Goal: Task Accomplishment & Management: Complete application form

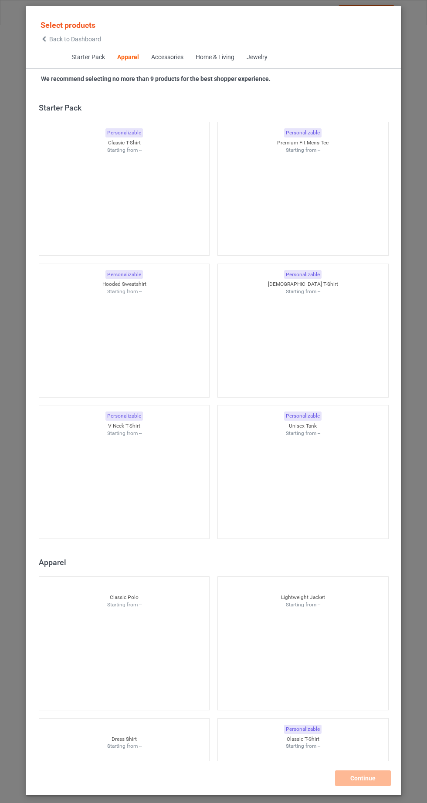
scroll to position [466, 0]
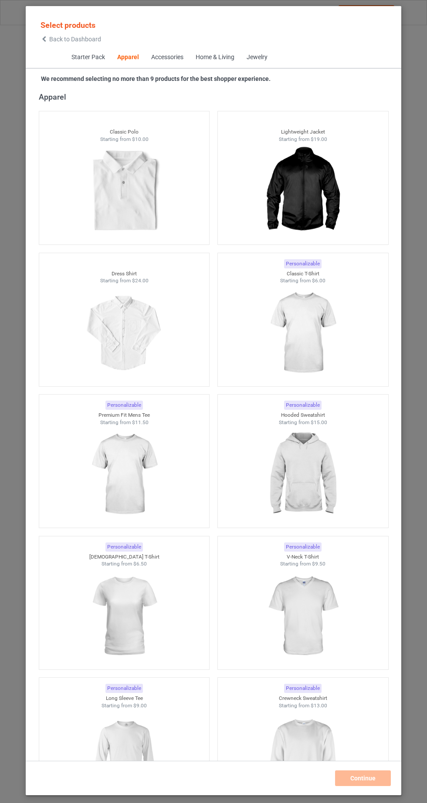
click at [322, 328] on img at bounding box center [302, 333] width 78 height 97
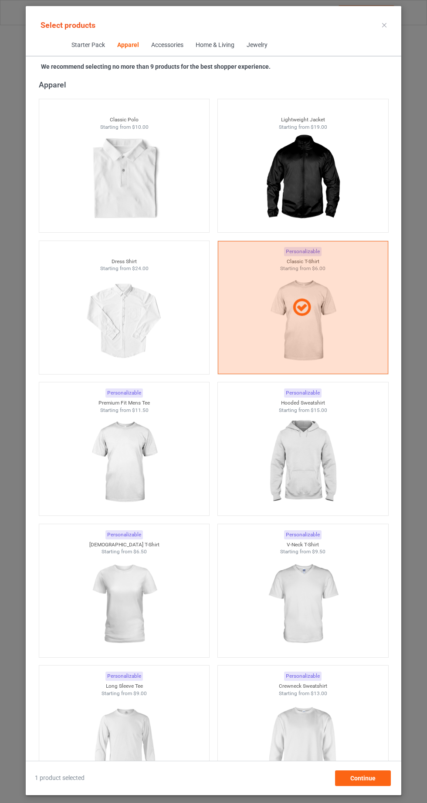
click at [150, 611] on img at bounding box center [124, 604] width 78 height 97
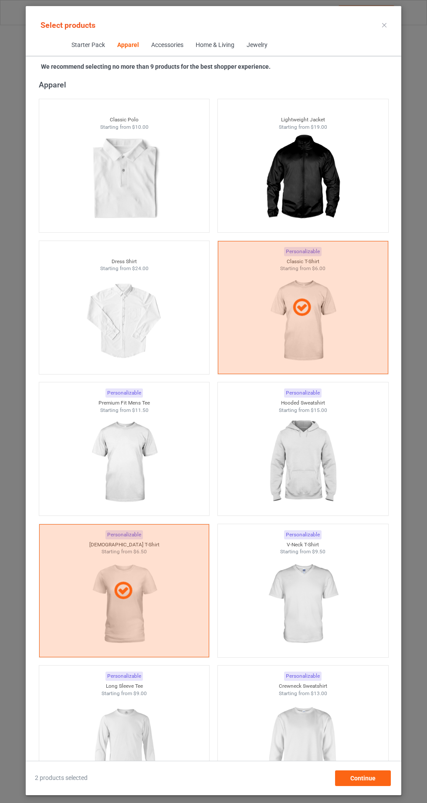
click at [319, 484] on img at bounding box center [302, 462] width 78 height 97
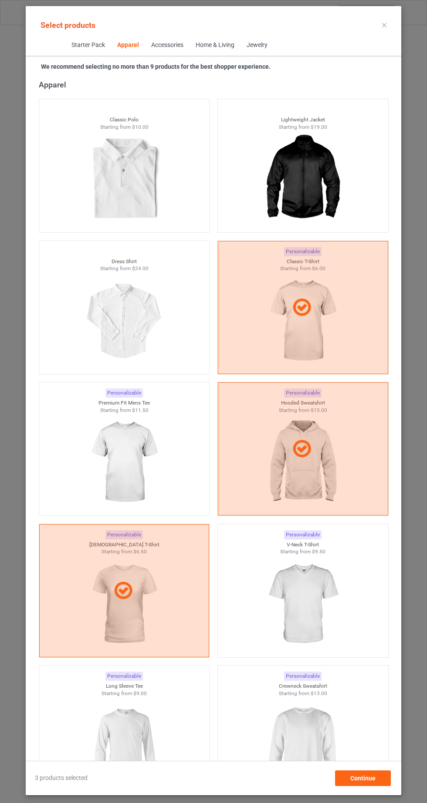
click at [313, 735] on img at bounding box center [302, 745] width 78 height 97
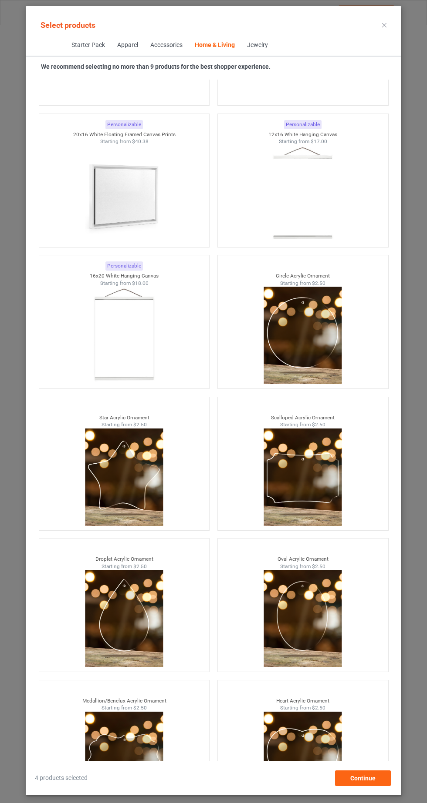
scroll to position [54, 0]
click at [371, 785] on div "Continue" at bounding box center [363, 779] width 56 height 16
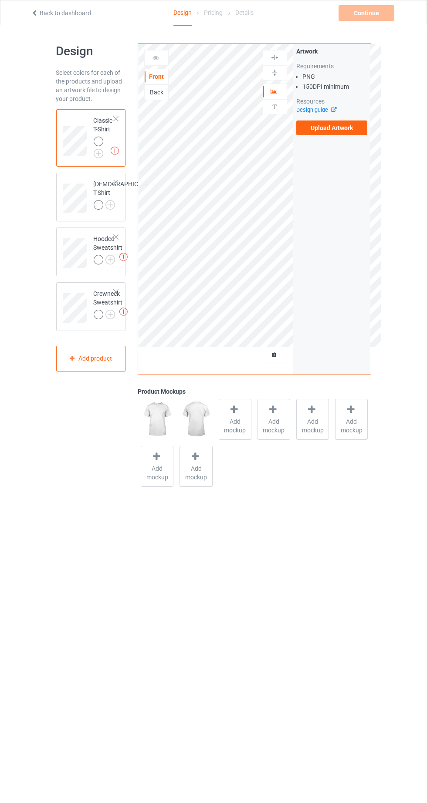
click at [0, 0] on img at bounding box center [0, 0] width 0 height 0
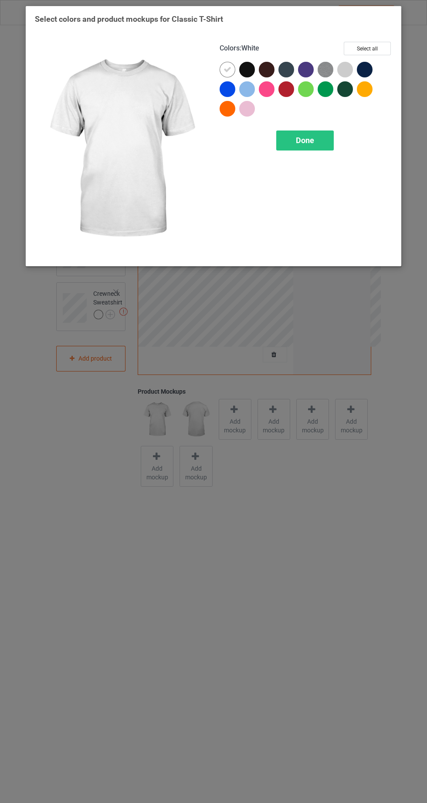
click at [232, 89] on div at bounding box center [227, 89] width 16 height 16
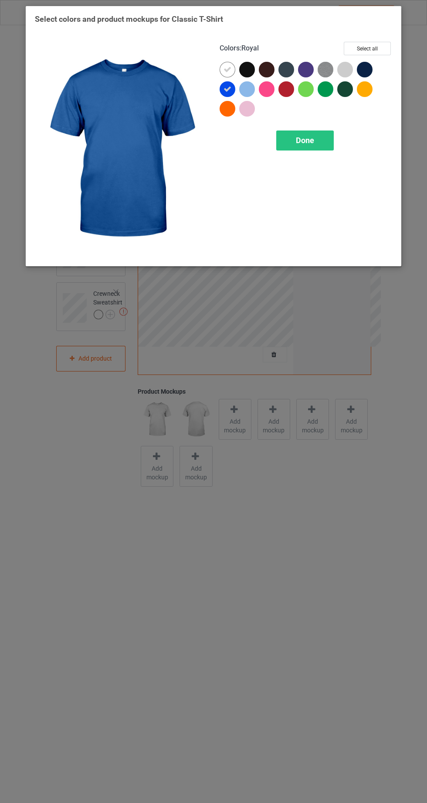
click at [227, 72] on icon at bounding box center [227, 70] width 8 height 8
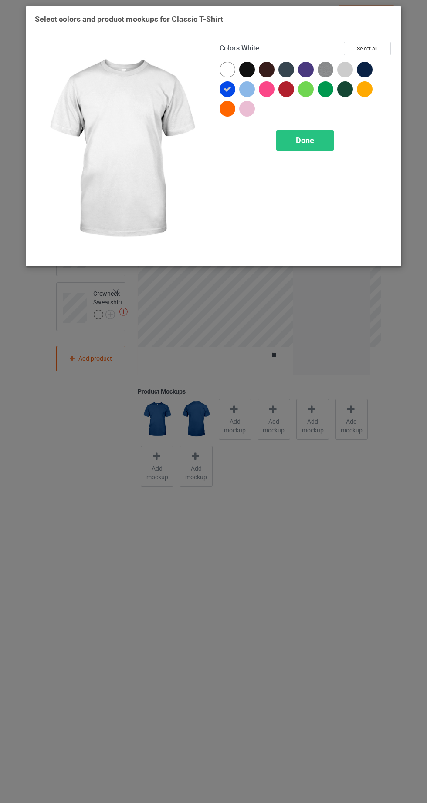
click at [314, 140] on div "Done" at bounding box center [304, 141] width 57 height 20
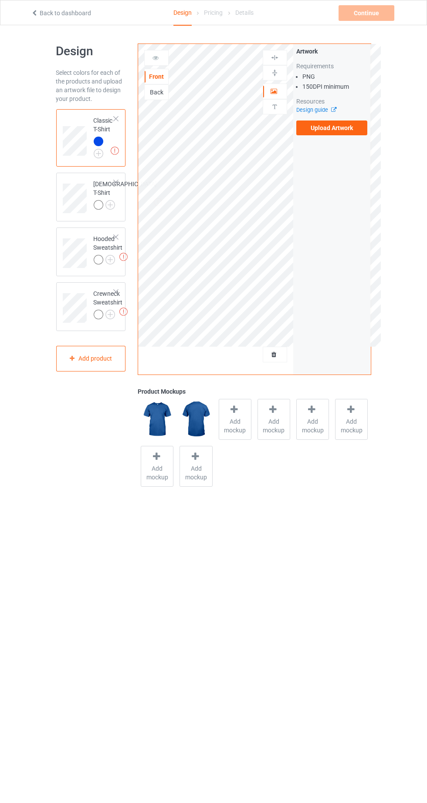
click at [347, 131] on label "Upload Artwork" at bounding box center [331, 128] width 71 height 15
click at [0, 0] on input "Upload Artwork" at bounding box center [0, 0] width 0 height 0
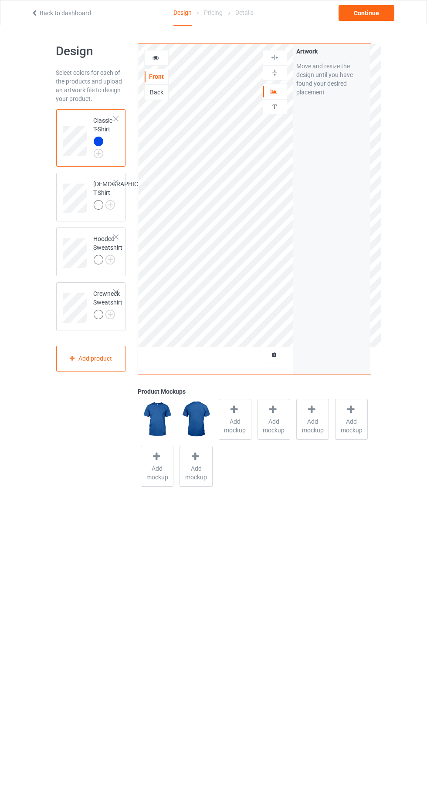
click at [161, 57] on div at bounding box center [157, 58] width 24 height 9
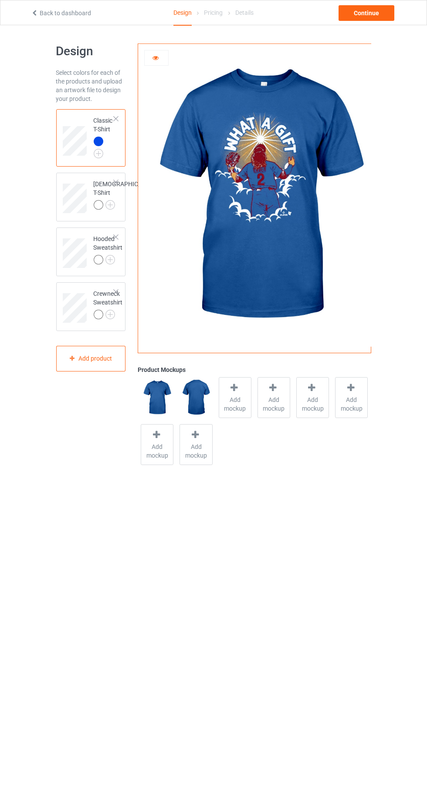
click at [157, 57] on icon at bounding box center [155, 57] width 7 height 6
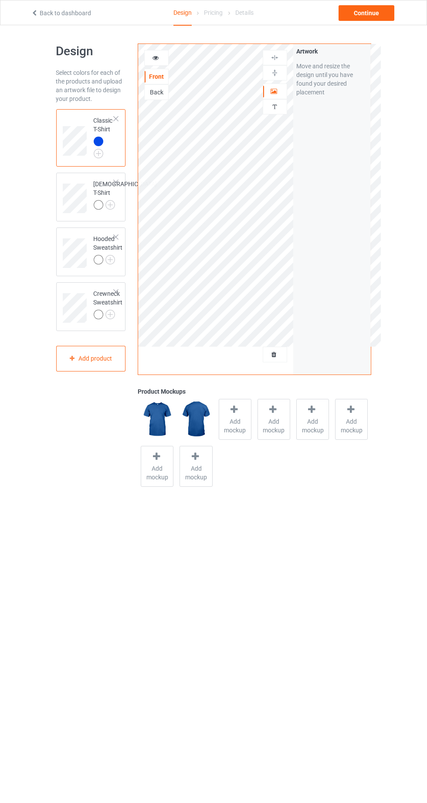
click at [280, 93] on div at bounding box center [275, 91] width 24 height 9
click at [164, 61] on div at bounding box center [157, 58] width 24 height 9
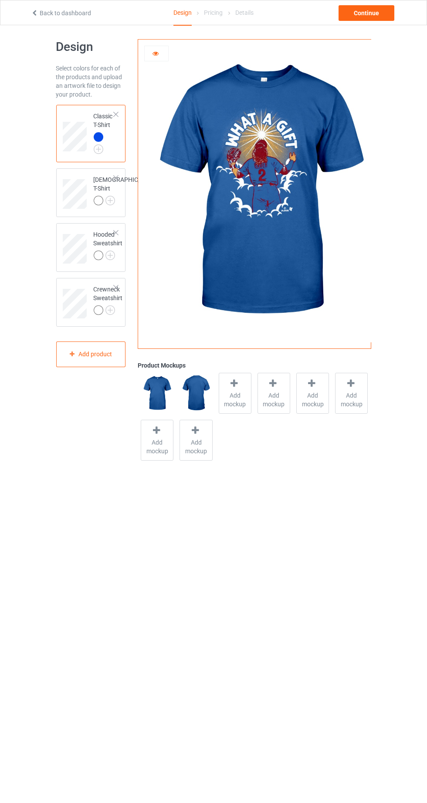
scroll to position [2, 0]
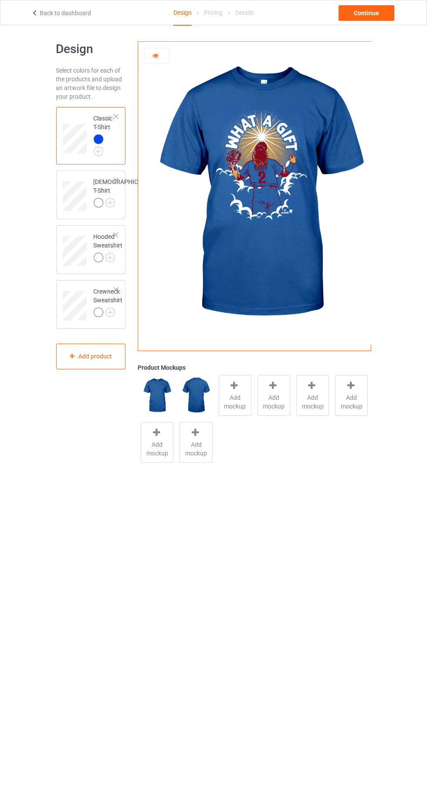
click at [0, 0] on img at bounding box center [0, 0] width 0 height 0
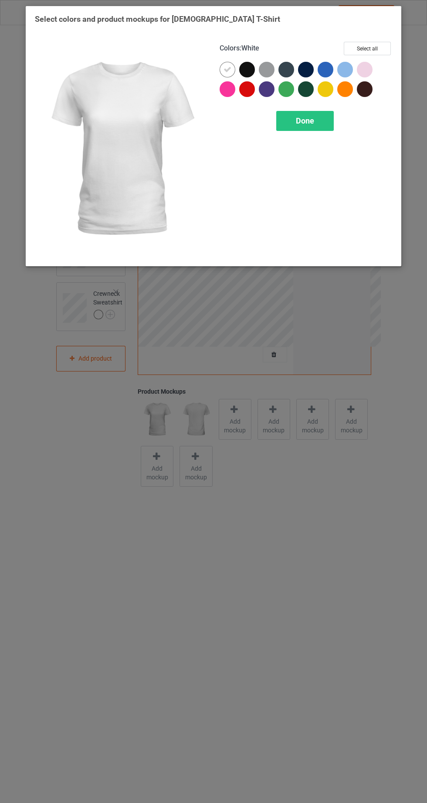
click at [325, 77] on div at bounding box center [327, 72] width 20 height 20
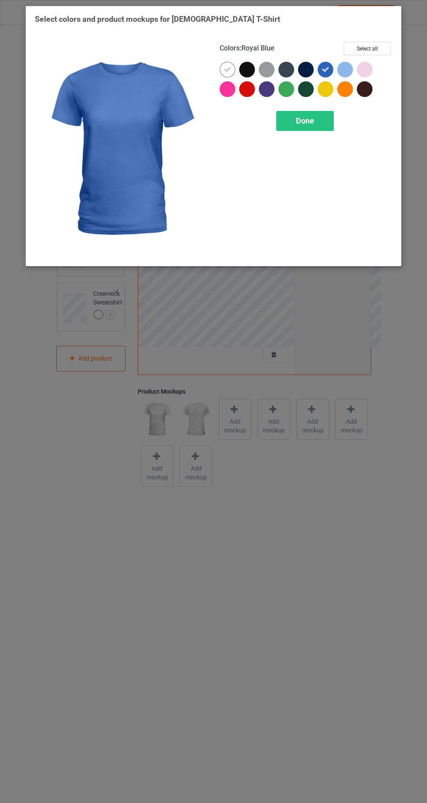
click at [225, 66] on icon at bounding box center [227, 70] width 8 height 8
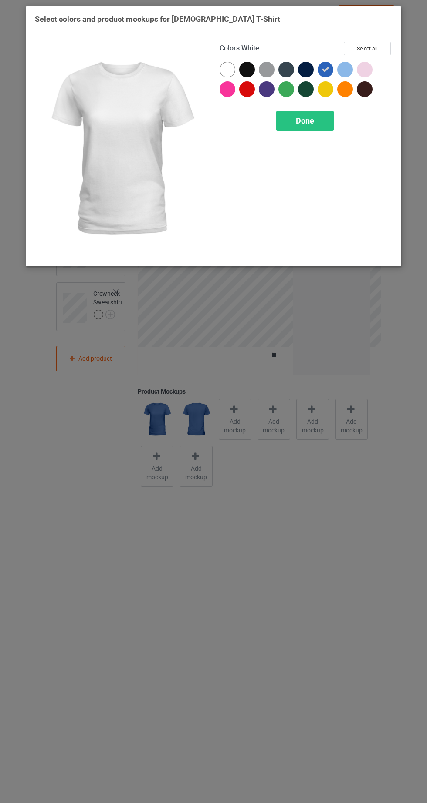
click at [309, 123] on span "Done" at bounding box center [305, 120] width 18 height 9
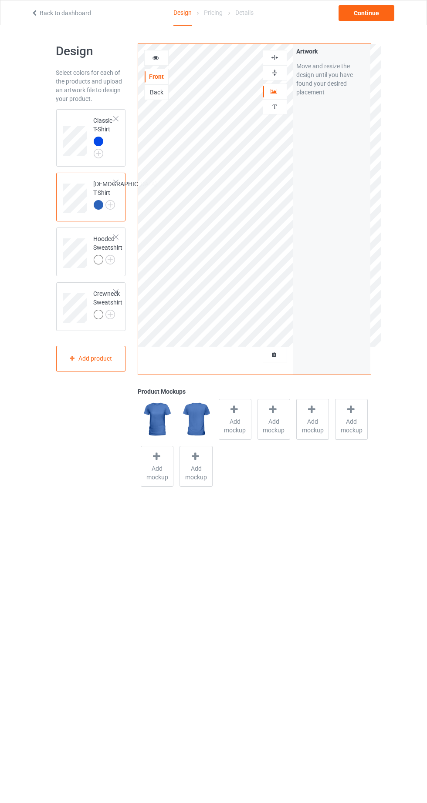
click at [0, 0] on img at bounding box center [0, 0] width 0 height 0
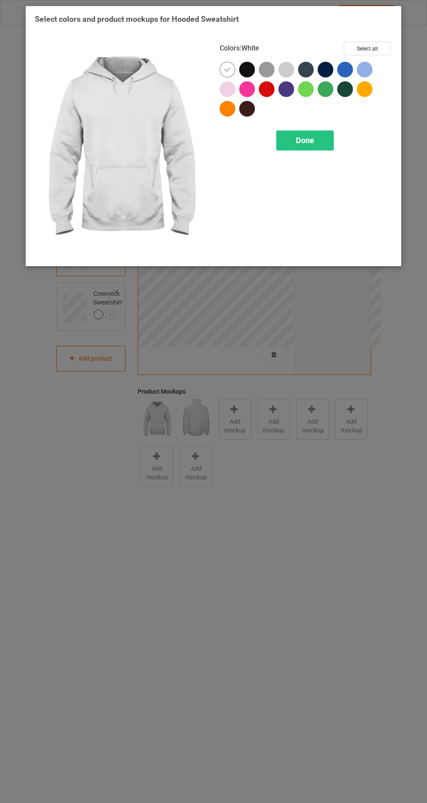
click at [344, 69] on div at bounding box center [345, 70] width 16 height 16
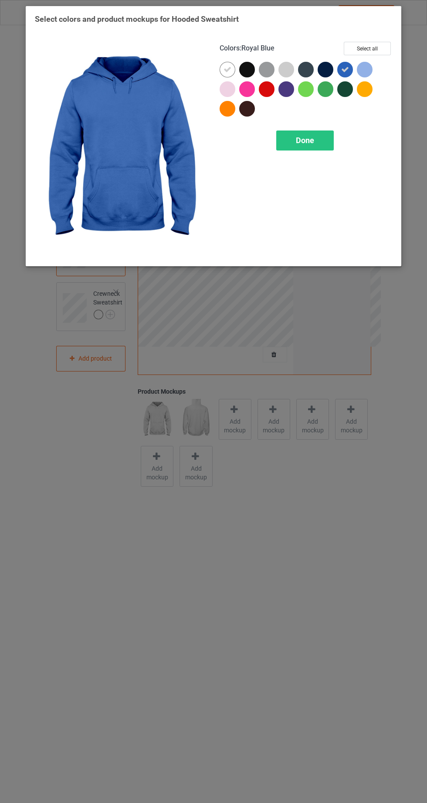
click at [224, 72] on icon at bounding box center [227, 70] width 8 height 8
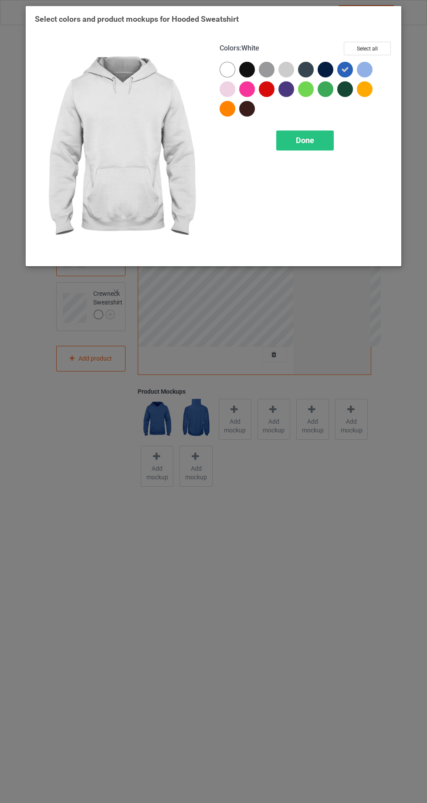
click at [319, 138] on div "Done" at bounding box center [304, 141] width 57 height 20
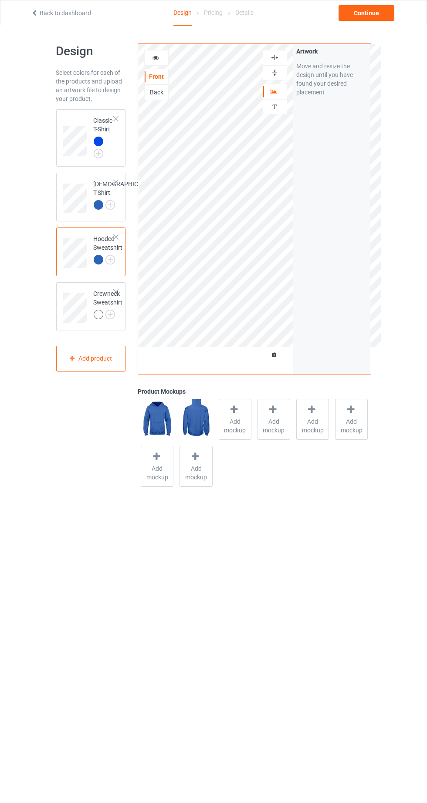
click at [0, 0] on img at bounding box center [0, 0] width 0 height 0
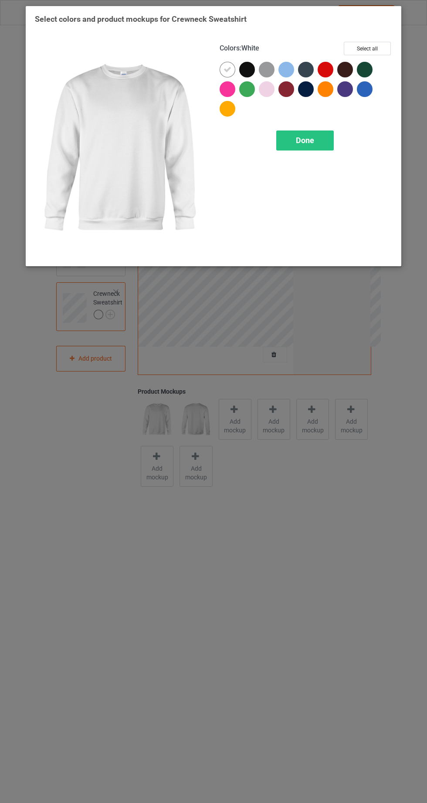
click at [366, 94] on div at bounding box center [364, 89] width 16 height 16
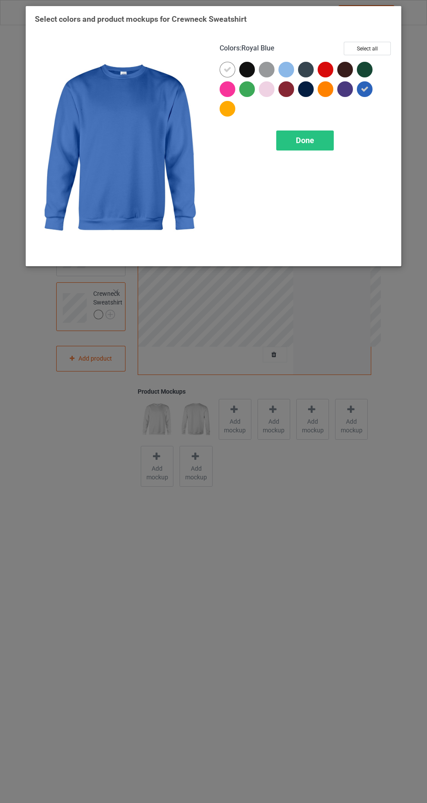
click at [229, 68] on icon at bounding box center [227, 70] width 8 height 8
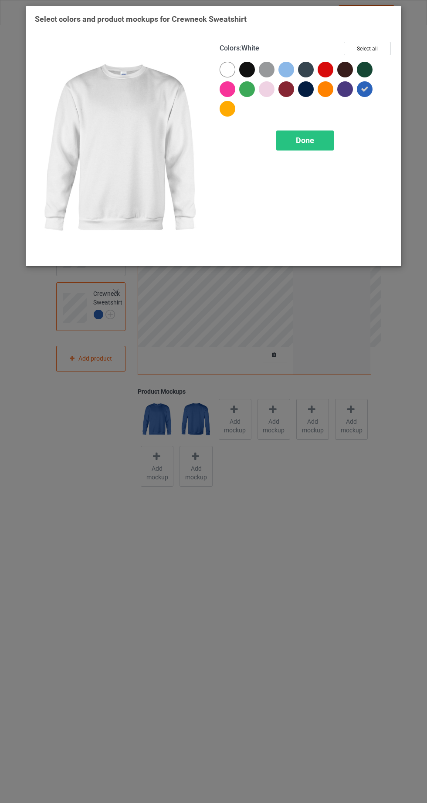
click at [321, 141] on div "Done" at bounding box center [304, 141] width 57 height 20
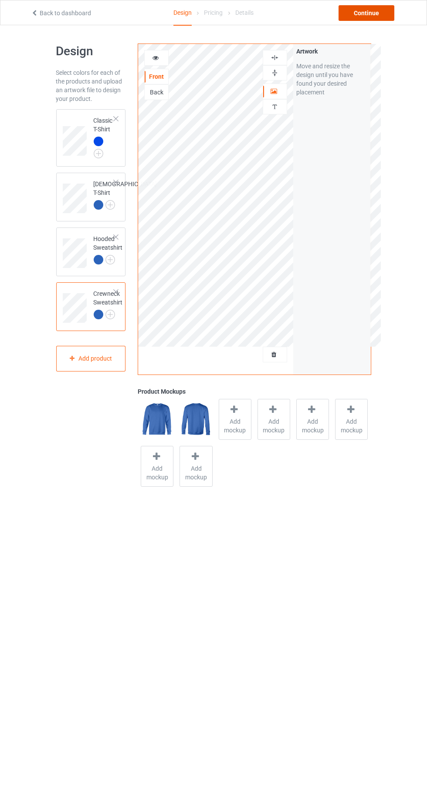
click at [380, 16] on div "Continue" at bounding box center [366, 13] width 56 height 16
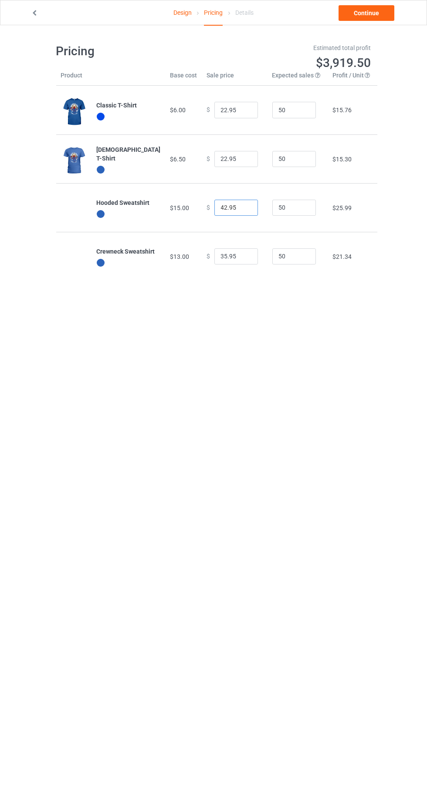
click at [220, 210] on input "42.95" at bounding box center [236, 208] width 44 height 17
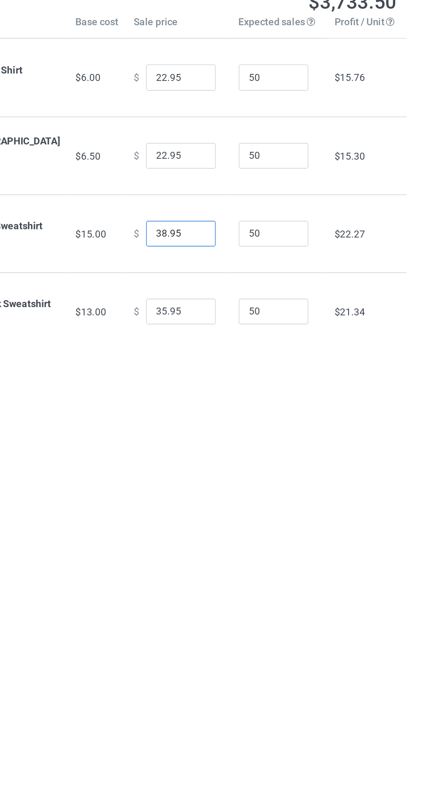
type input "38.95"
click at [215, 258] on input "35.95" at bounding box center [236, 257] width 44 height 17
type input "34.95"
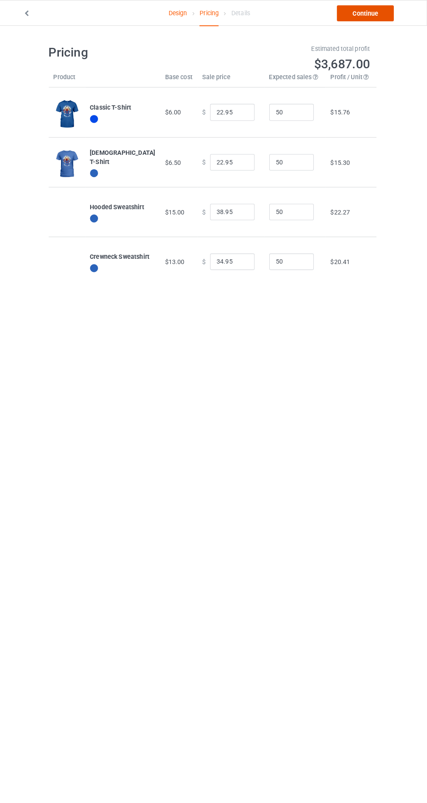
click at [387, 20] on link "Continue" at bounding box center [366, 13] width 56 height 16
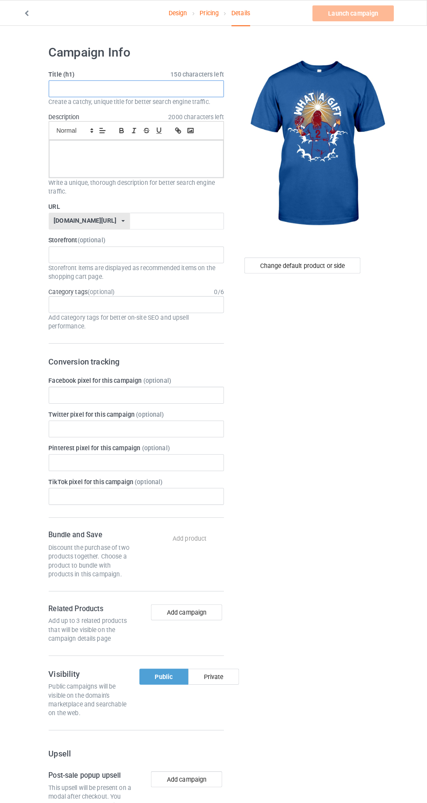
click at [213, 87] on input "text" at bounding box center [141, 87] width 171 height 17
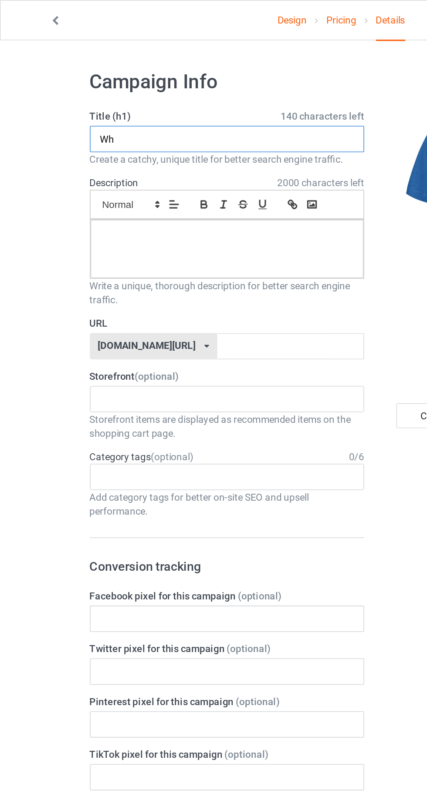
type input "W"
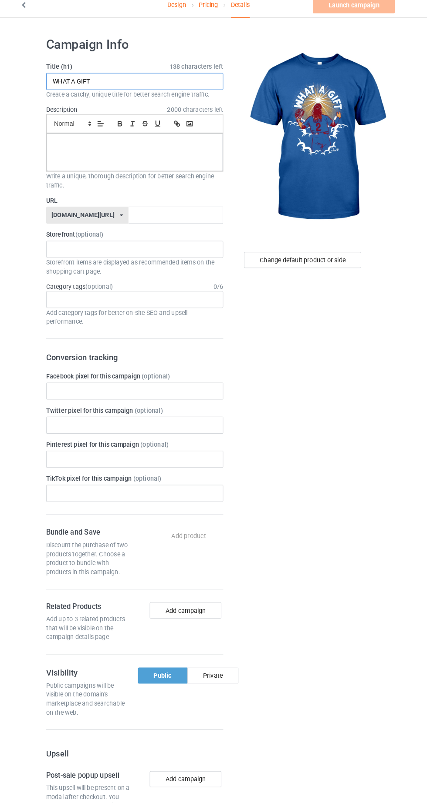
type input "WHAT A GIFT"
click at [198, 150] on p at bounding box center [142, 147] width 157 height 8
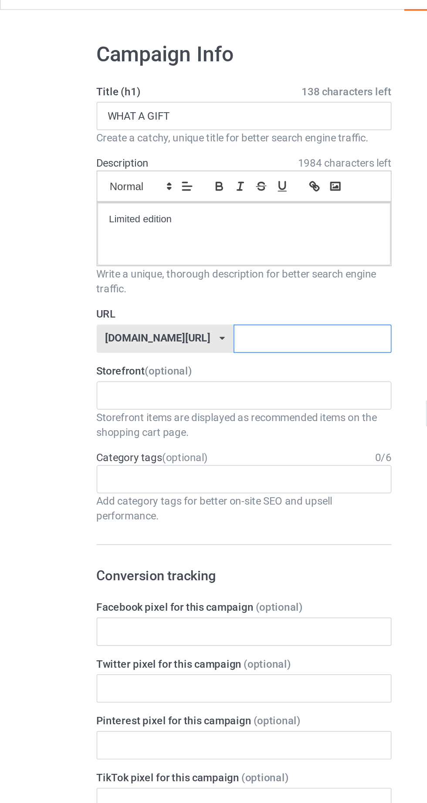
click at [176, 218] on input "text" at bounding box center [182, 216] width 92 height 17
type input "Xkejwg"
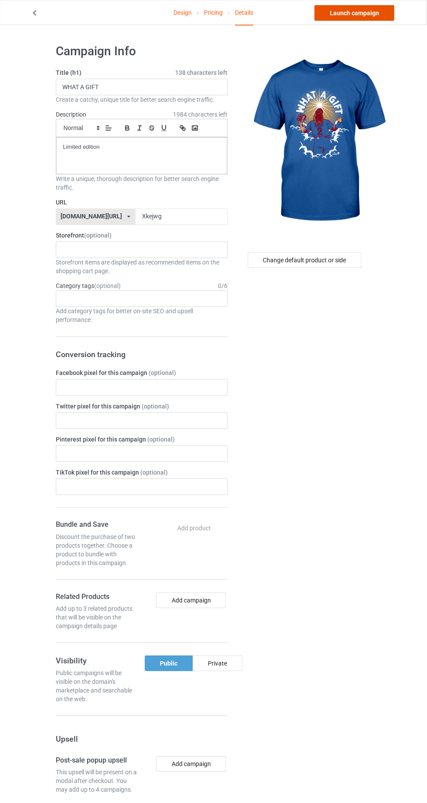
click at [380, 20] on link "Launch campaign" at bounding box center [354, 13] width 80 height 16
